Goal: Task Accomplishment & Management: Complete application form

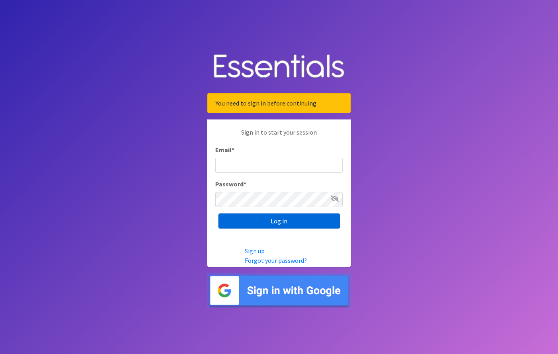
type input "[EMAIL_ADDRESS][DOMAIN_NAME]"
click at [294, 220] on input "Log in" at bounding box center [279, 221] width 122 height 15
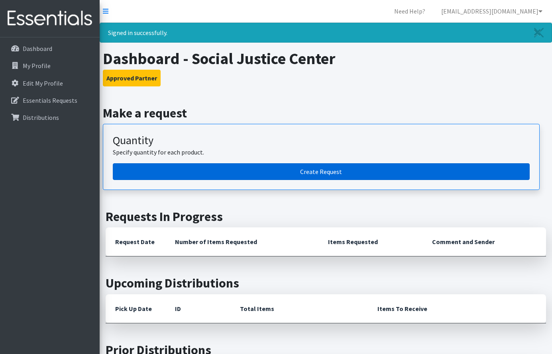
click at [315, 172] on link "Create Request" at bounding box center [321, 171] width 417 height 17
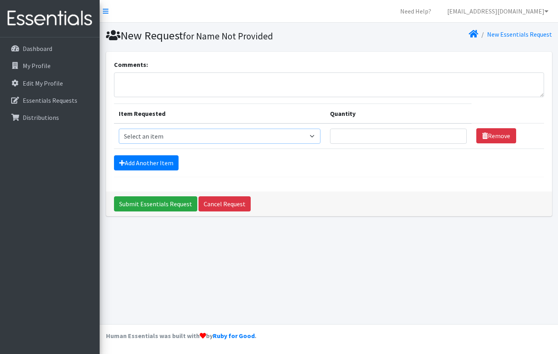
click at [182, 137] on select "Select an item Box - 2T-3T Pull-ups [200 Pull-ups/8 Packs] Box - 3T-4T Pull-ups…" at bounding box center [220, 136] width 202 height 15
select select "9803"
click at [119, 129] on select "Select an item Box - 2T-3T Pull-ups [200 Pull-ups/8 Packs] Box - 3T-4T Pull-ups…" at bounding box center [220, 136] width 202 height 15
click at [367, 137] on input "Quantity" at bounding box center [398, 136] width 137 height 15
click at [343, 138] on input "200" at bounding box center [398, 136] width 137 height 15
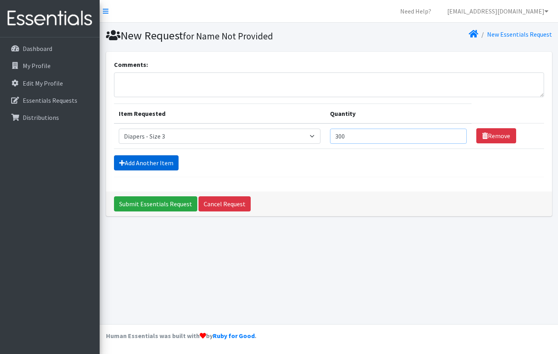
type input "300"
click at [159, 158] on link "Add Another Item" at bounding box center [146, 162] width 65 height 15
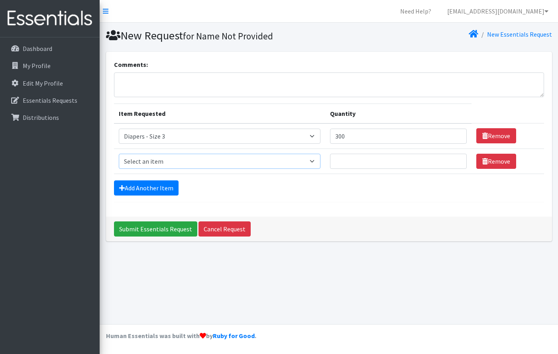
click at [186, 160] on select "Select an item Box - 2T-3T Pull-ups [200 Pull-ups/8 Packs] Box - 3T-4T Pull-ups…" at bounding box center [220, 161] width 202 height 15
select select "12545"
click at [119, 154] on select "Select an item Box - 2T-3T Pull-ups [200 Pull-ups/8 Packs] Box - 3T-4T Pull-ups…" at bounding box center [220, 161] width 202 height 15
click at [379, 161] on input "Quantity" at bounding box center [398, 161] width 137 height 15
type input "200"
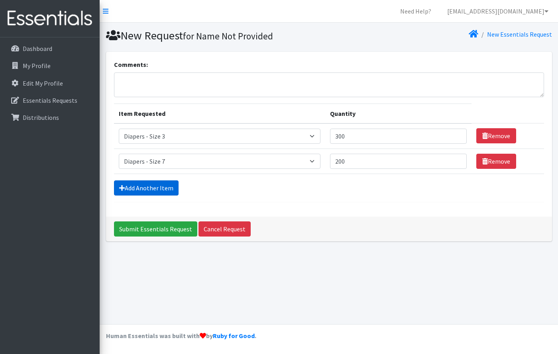
click at [147, 186] on link "Add Another Item" at bounding box center [146, 188] width 65 height 15
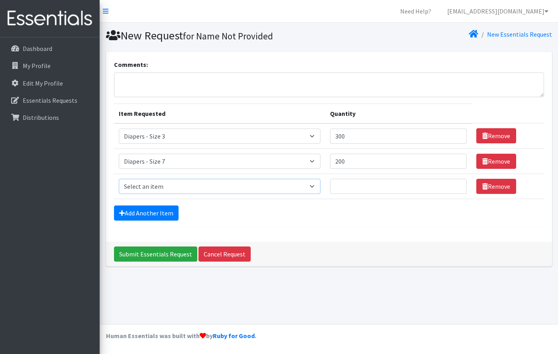
click at [183, 184] on select "Select an item Box - 2T-3T Pull-ups [200 Pull-ups/8 Packs] Box - 3T-4T Pull-ups…" at bounding box center [220, 186] width 202 height 15
select select "9774"
click at [119, 179] on select "Select an item Box - 2T-3T Pull-ups [200 Pull-ups/8 Packs] Box - 3T-4T Pull-ups…" at bounding box center [220, 186] width 202 height 15
click at [372, 189] on input "Quantity" at bounding box center [398, 186] width 137 height 15
type input "72"
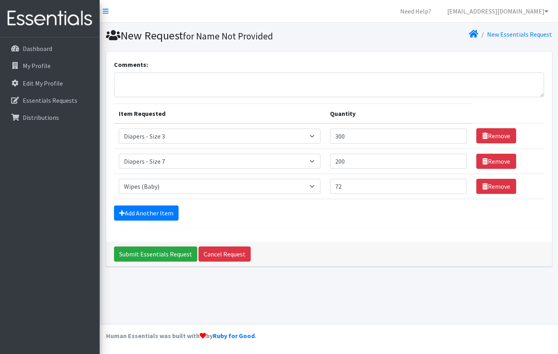
click at [324, 207] on div "Add Another Item" at bounding box center [329, 213] width 430 height 15
click at [163, 255] on input "Submit Essentials Request" at bounding box center [155, 254] width 83 height 15
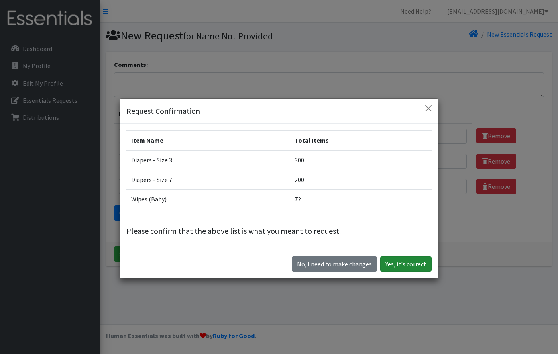
click at [410, 263] on button "Yes, it's correct" at bounding box center [405, 264] width 51 height 15
